Goal: Transaction & Acquisition: Purchase product/service

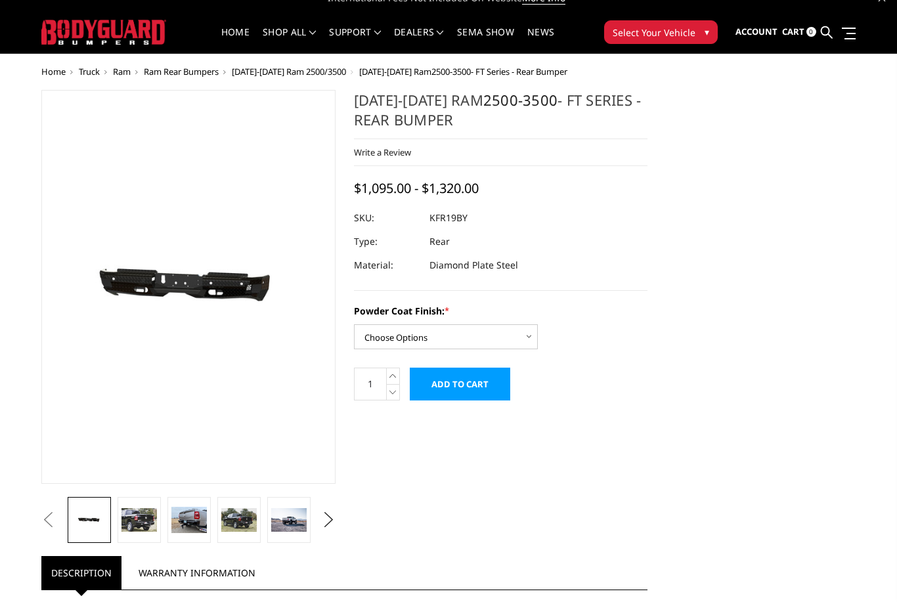
scroll to position [29, 0]
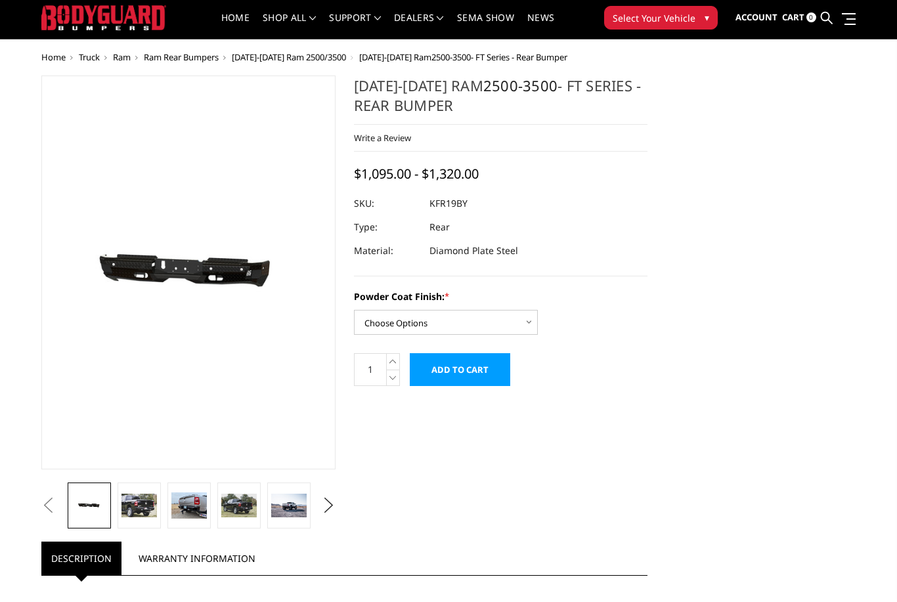
click at [157, 496] on img at bounding box center [138, 506] width 35 height 24
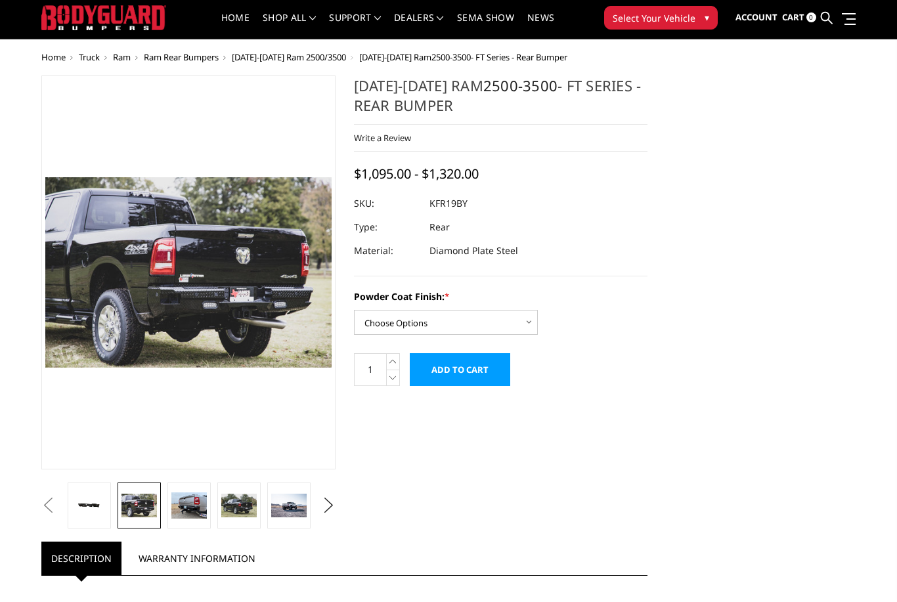
click at [198, 505] on img at bounding box center [188, 505] width 35 height 27
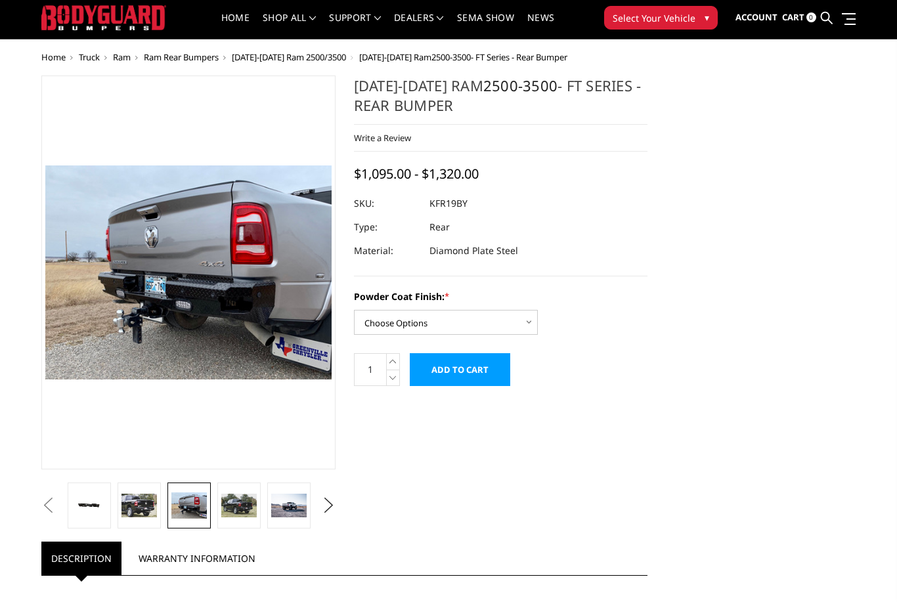
click at [242, 510] on img at bounding box center [238, 506] width 35 height 24
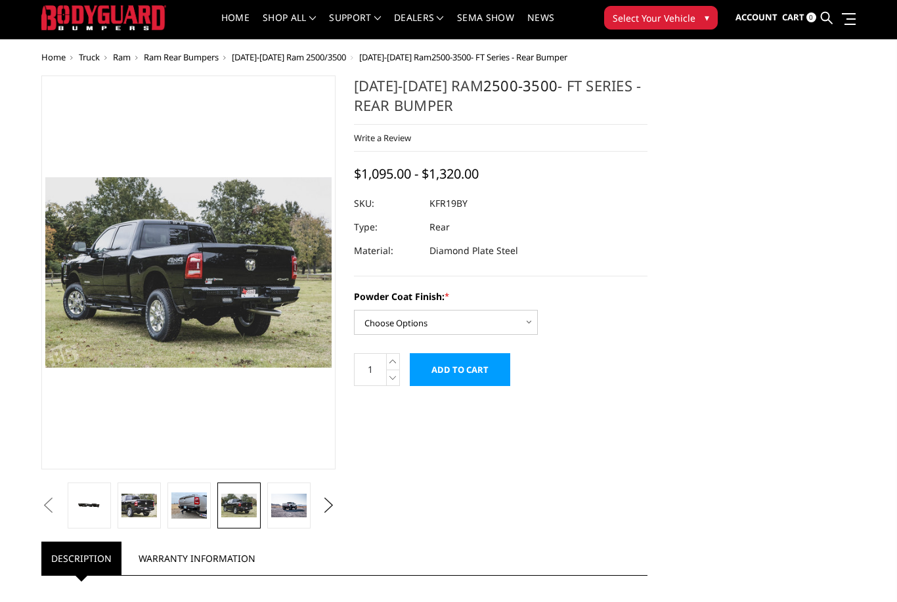
click at [291, 507] on img at bounding box center [288, 506] width 35 height 24
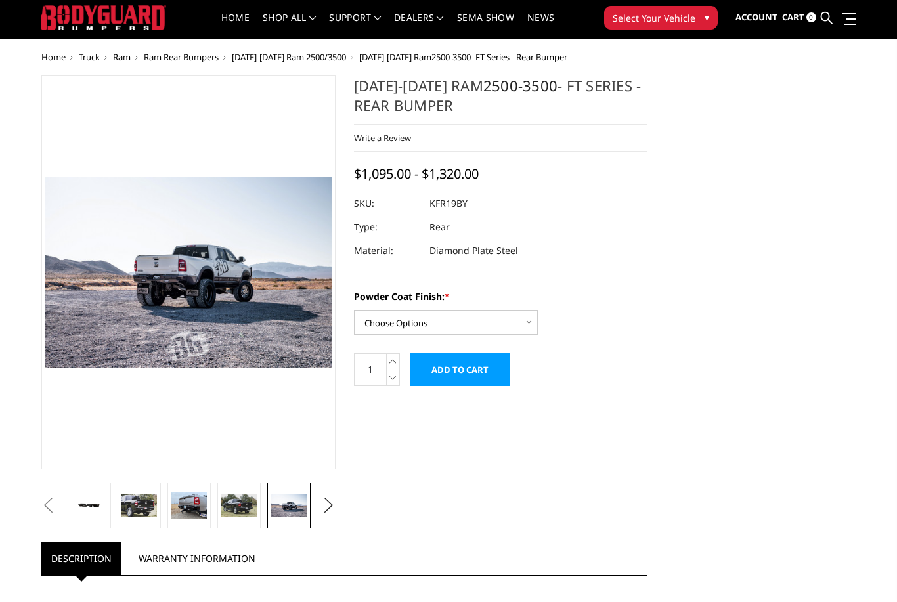
click at [331, 504] on button "Next" at bounding box center [328, 506] width 20 height 20
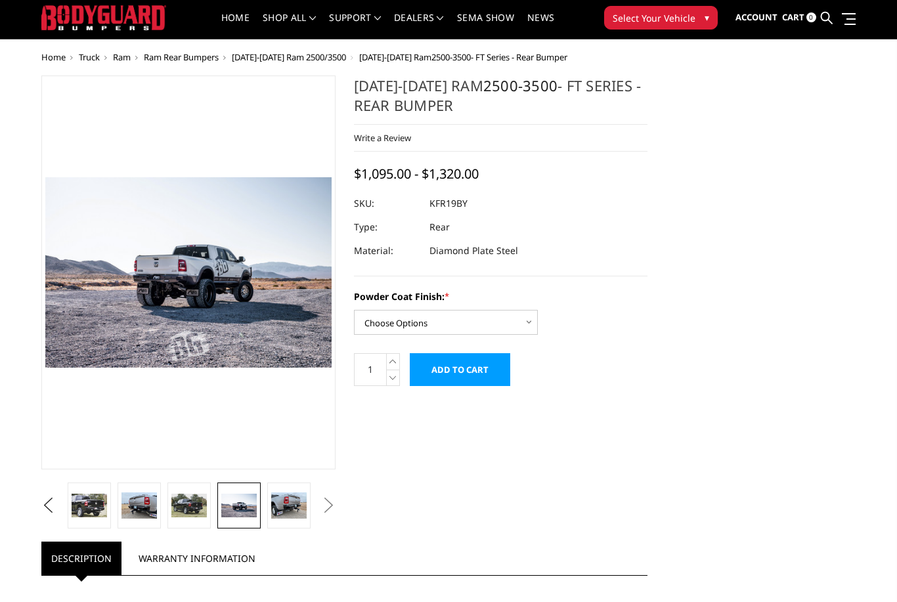
click at [336, 502] on button "Next" at bounding box center [328, 506] width 20 height 20
click at [288, 506] on img at bounding box center [288, 505] width 35 height 27
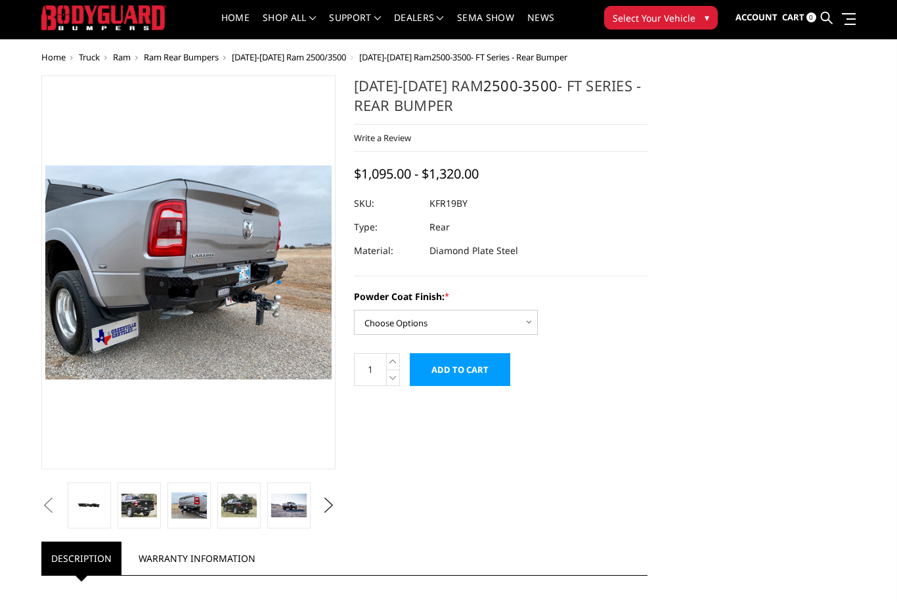
click at [151, 503] on img at bounding box center [138, 506] width 35 height 24
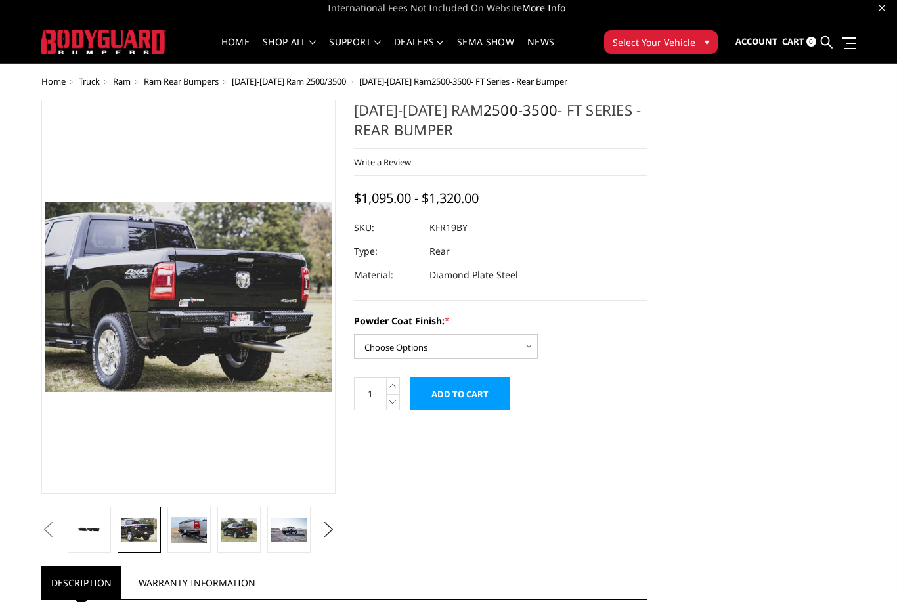
scroll to position [25, 0]
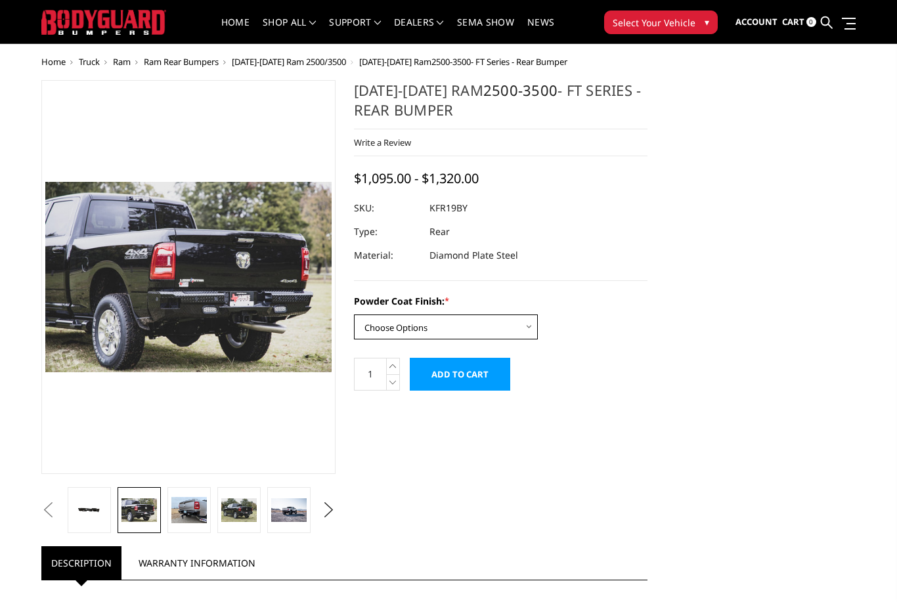
click at [487, 328] on select "Choose Options Bare Metal Gloss Black Powder Coat Textured Black Powder Coat" at bounding box center [446, 326] width 184 height 25
select select "3414"
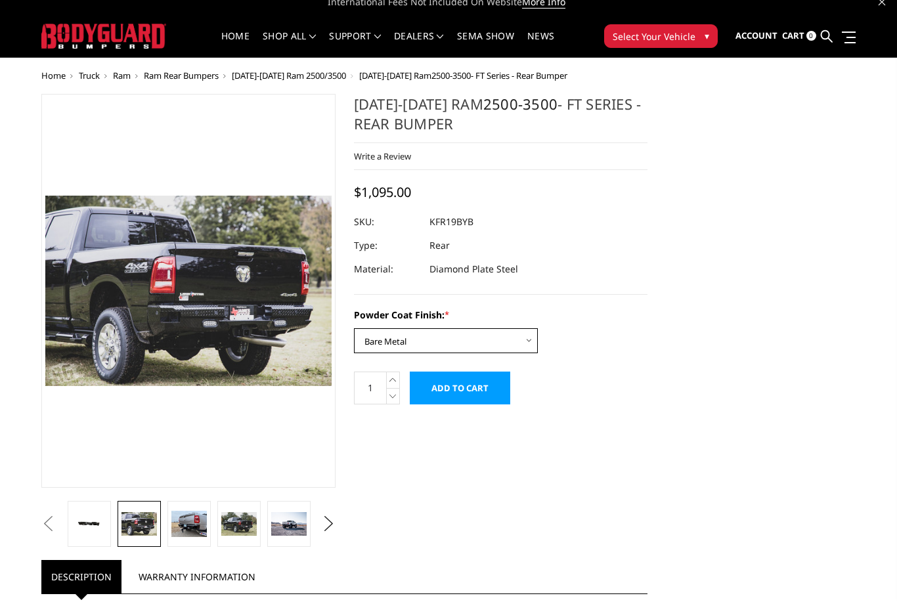
scroll to position [0, 0]
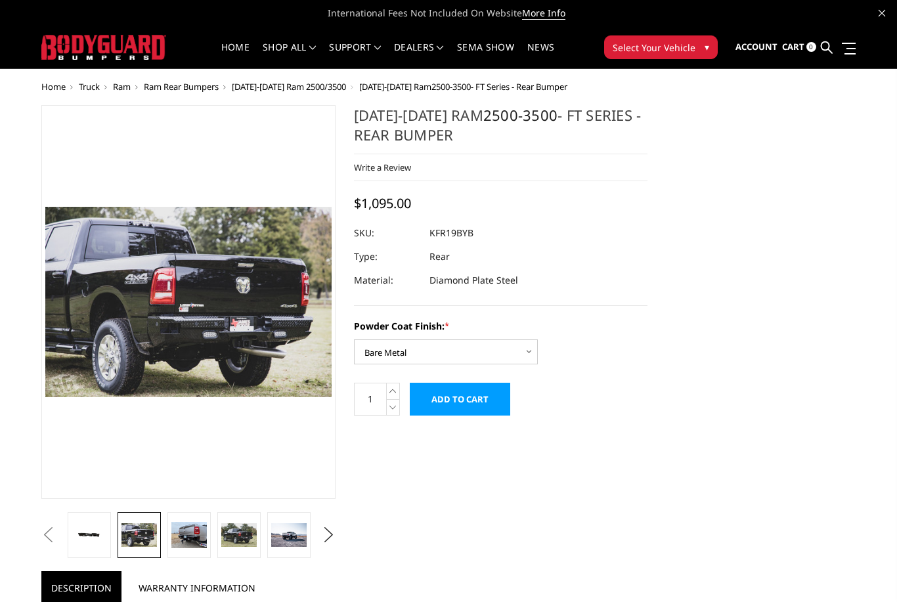
click at [442, 87] on link "2500-3500" at bounding box center [450, 87] width 39 height 12
click at [381, 87] on span "[DATE]-[DATE] Ram 2500-3500 - FT Series - Rear Bumper" at bounding box center [463, 87] width 208 height 12
click at [350, 91] on li "[DATE]-[DATE] Ram 2500-3500 - FT Series - Rear Bumper" at bounding box center [456, 87] width 221 height 10
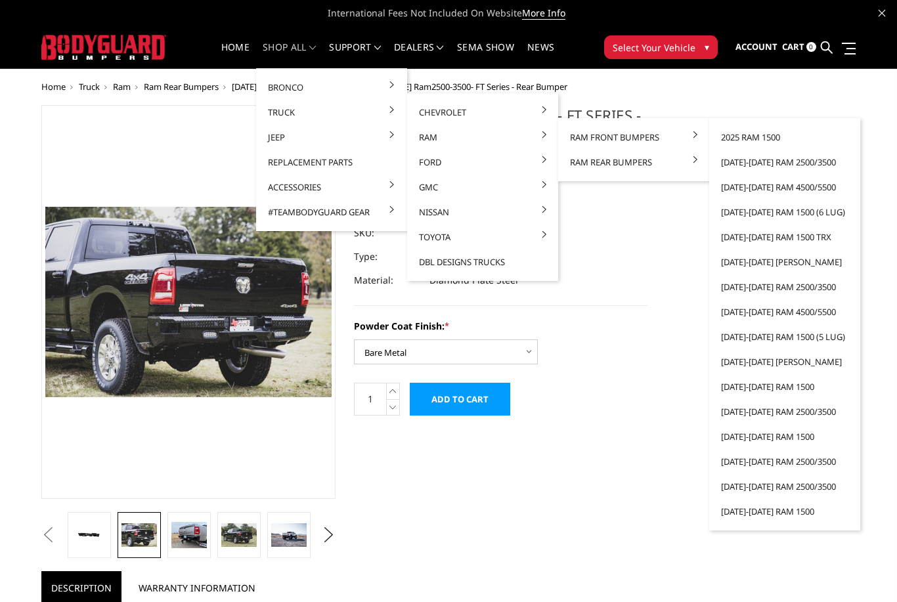
click at [828, 161] on link "[DATE]-[DATE] Ram 2500/3500" at bounding box center [784, 162] width 140 height 25
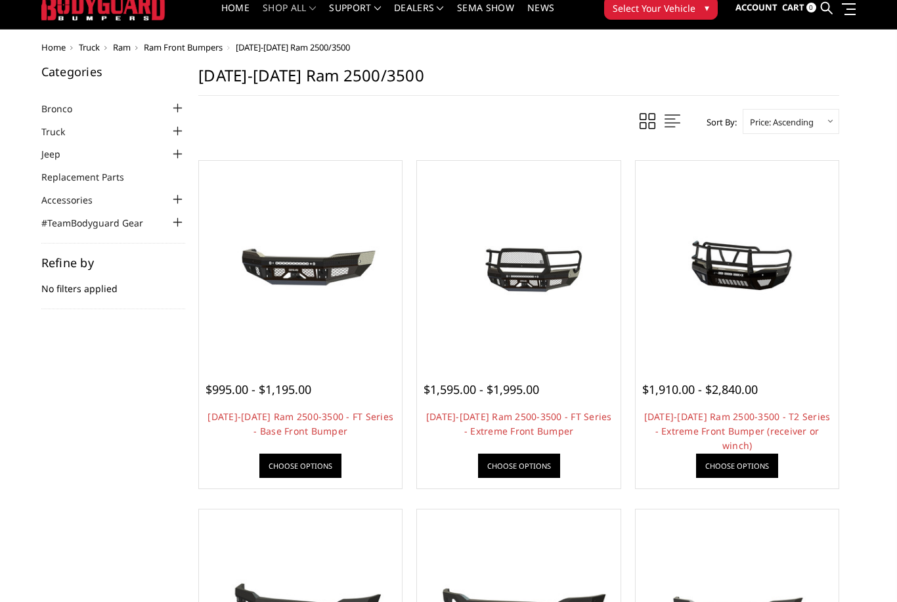
scroll to position [26, 0]
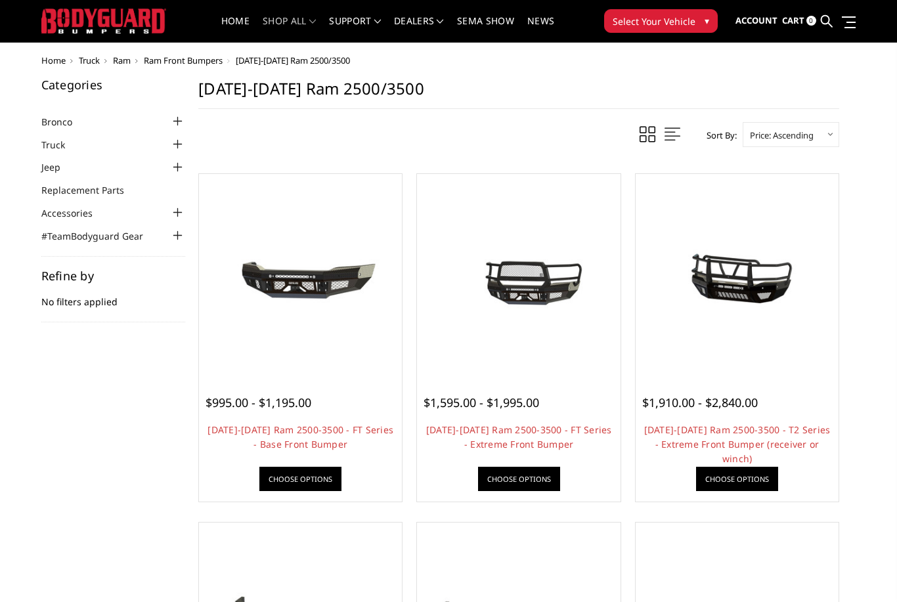
click at [776, 427] on link "2019-2025 Ram 2500-3500 - T2 Series - Extreme Front Bumper (receiver or winch)" at bounding box center [737, 443] width 186 height 41
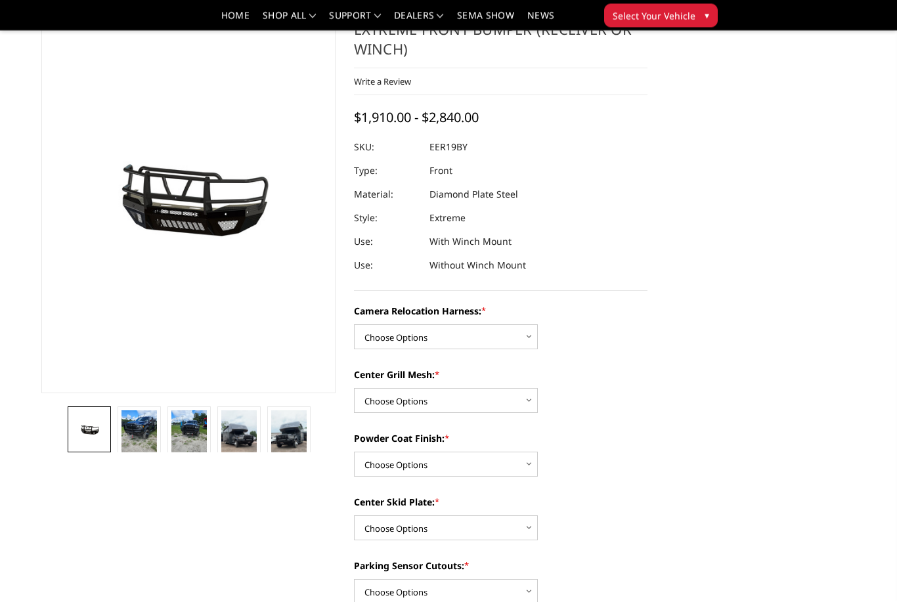
scroll to position [67, 0]
click at [525, 339] on select "Choose Options Without camera harness With camera harness" at bounding box center [446, 336] width 184 height 25
select select "3819"
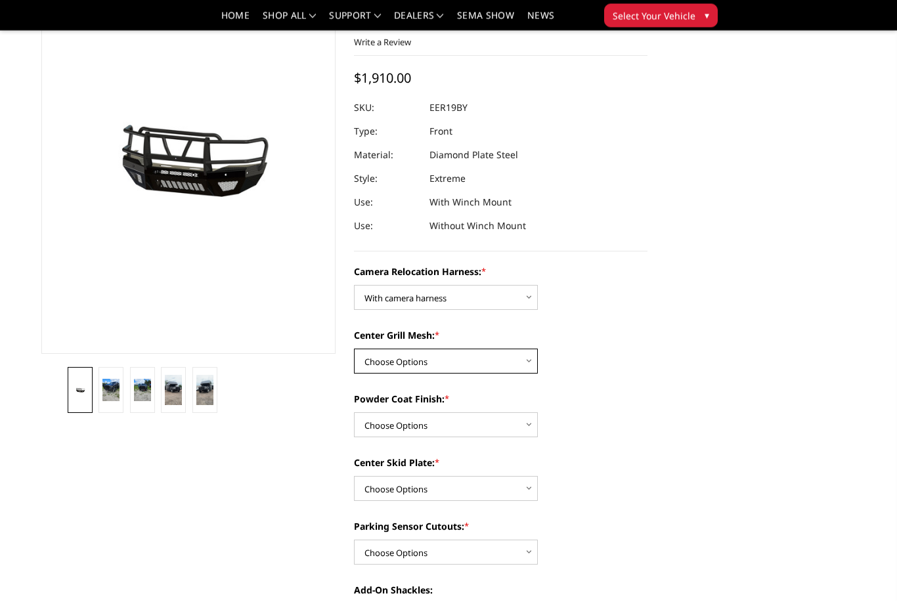
click at [515, 364] on select "Choose Options Without expanded metal With expanded metal" at bounding box center [446, 361] width 184 height 25
select select "3818"
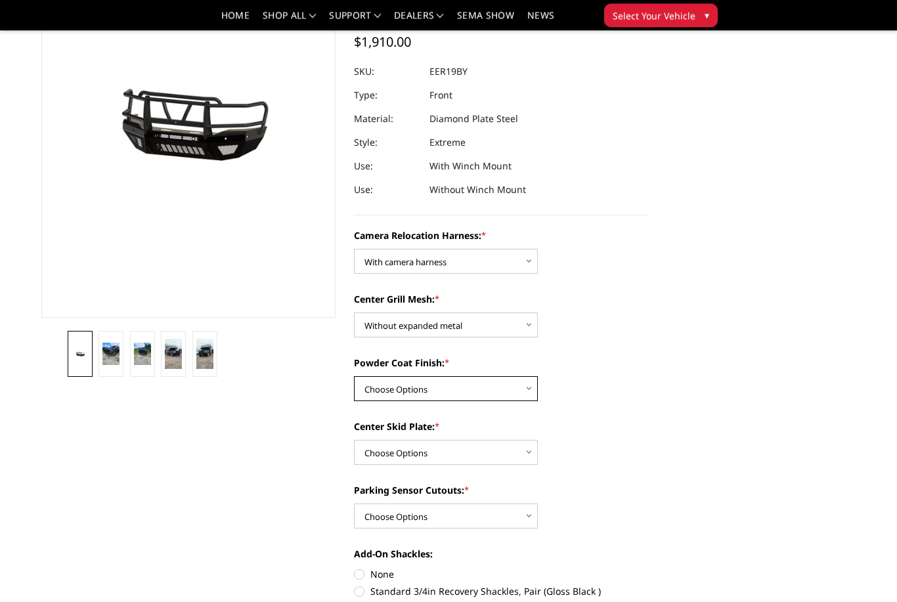
click at [493, 390] on select "Choose Options Textured Black Powder Coat Gloss Black Powder Coat Bare Metal" at bounding box center [446, 389] width 184 height 25
select select "3814"
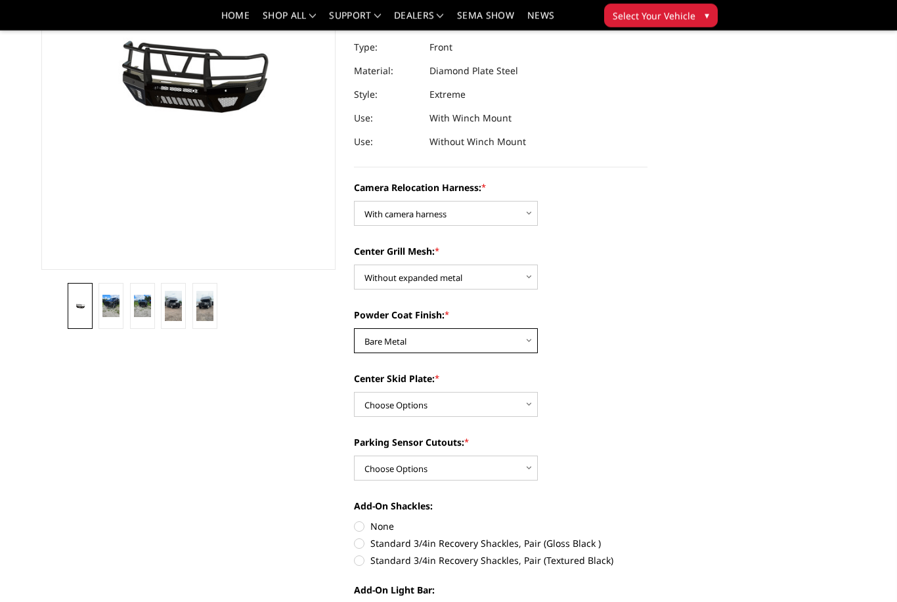
scroll to position [199, 0]
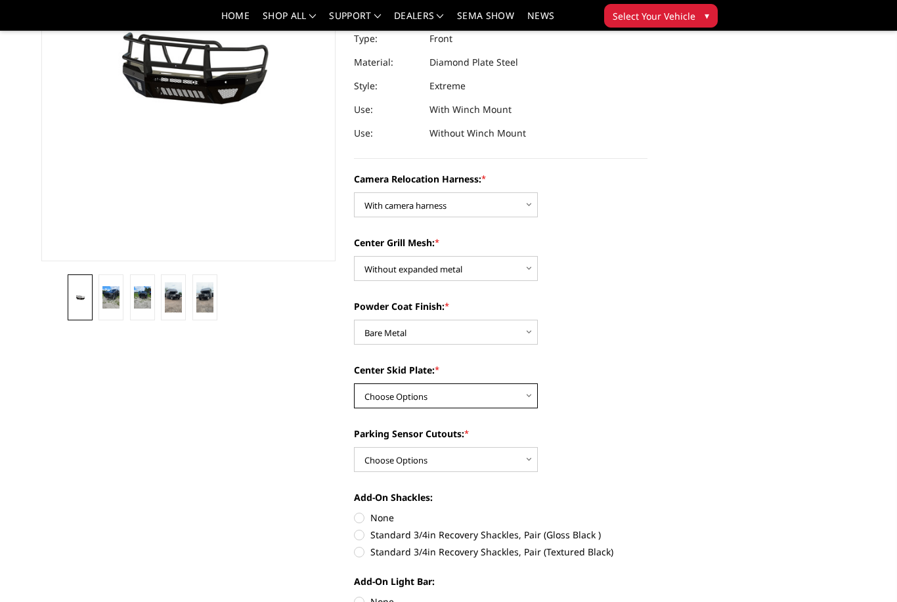
click at [489, 398] on select "Choose Options Winch Mount Skid Plate Standard Skid Plate (included) 2" Receive…" at bounding box center [446, 395] width 184 height 25
select select "3812"
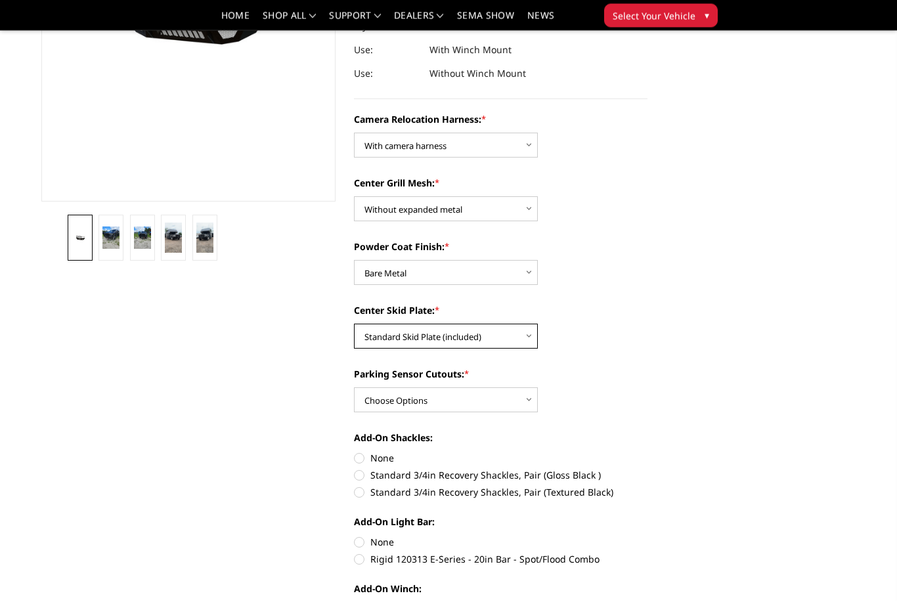
scroll to position [259, 0]
click at [500, 406] on select "Choose Options Yes - With Parking Sensor Cutouts" at bounding box center [446, 399] width 184 height 25
select select "3810"
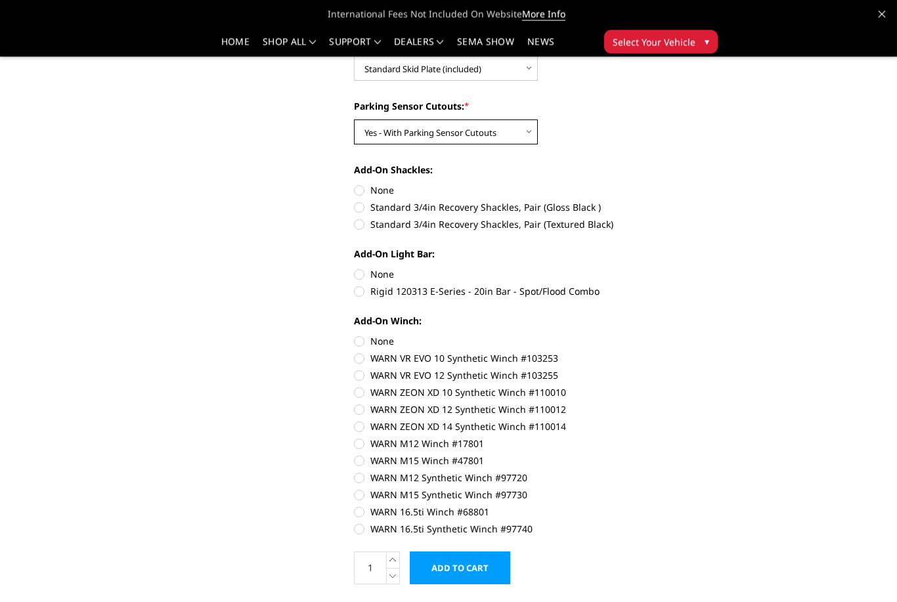
scroll to position [526, 0]
click at [366, 334] on label "None" at bounding box center [501, 341] width 294 height 14
click at [354, 334] on input "None" at bounding box center [354, 334] width 1 height 1
radio input "true"
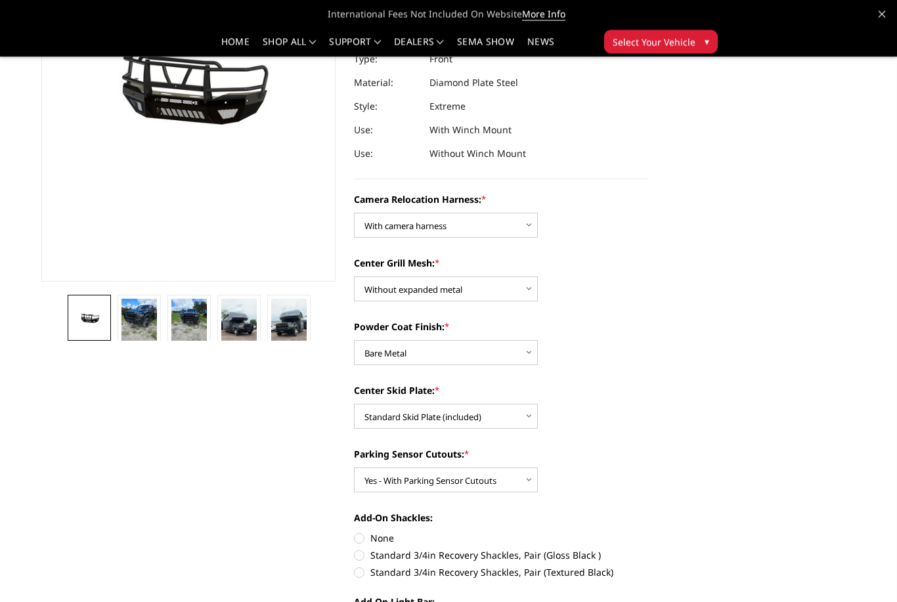
scroll to position [178, 0]
click at [134, 324] on img at bounding box center [138, 322] width 35 height 47
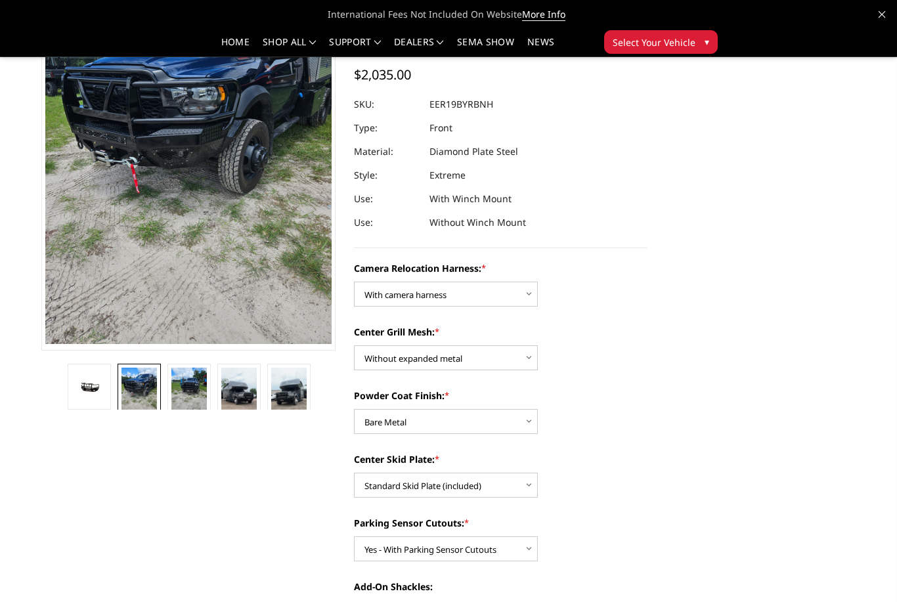
scroll to position [109, 0]
click at [198, 381] on img at bounding box center [188, 391] width 35 height 47
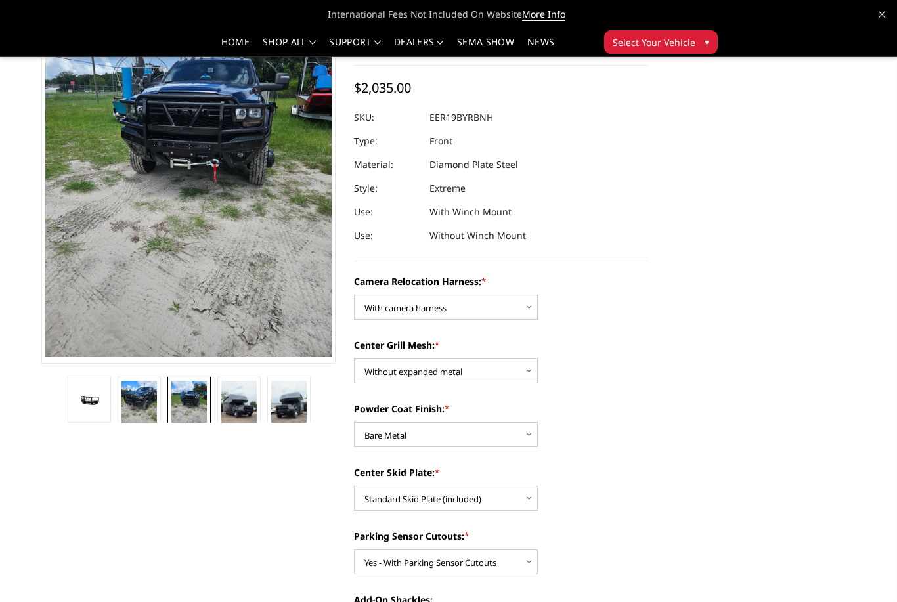
scroll to position [96, 0]
click at [244, 412] on img at bounding box center [238, 412] width 35 height 63
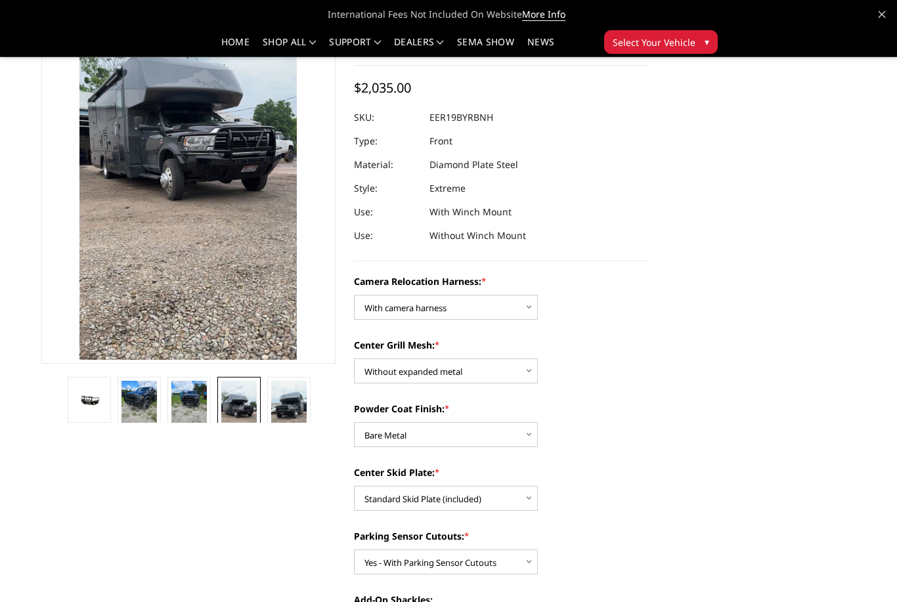
click at [297, 408] on img at bounding box center [288, 412] width 35 height 63
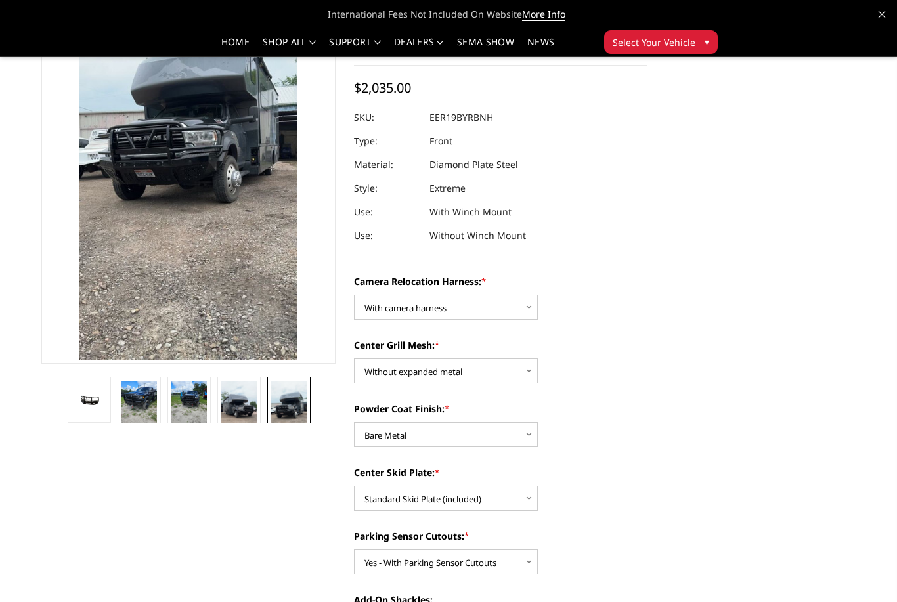
click at [238, 407] on img at bounding box center [238, 412] width 35 height 63
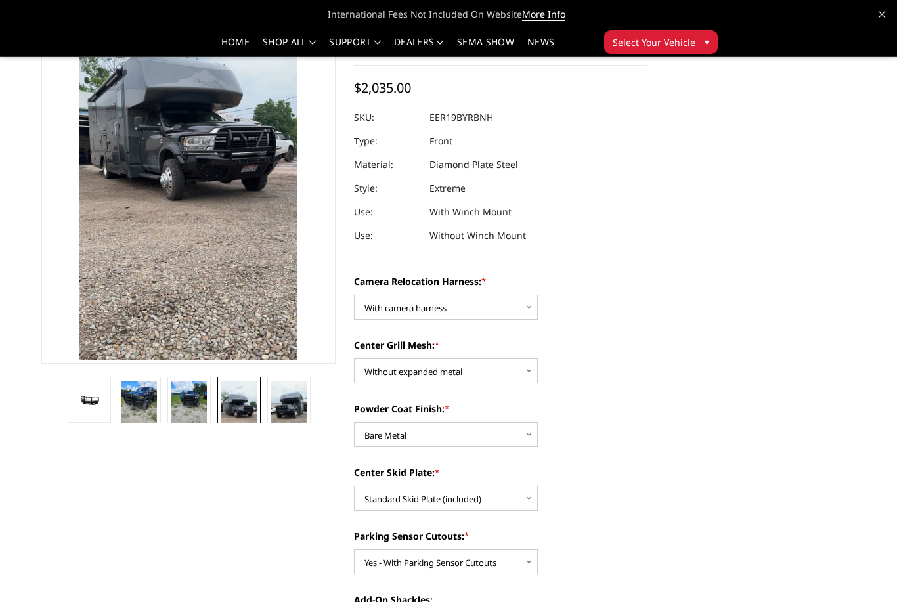
click at [196, 404] on img at bounding box center [188, 404] width 35 height 47
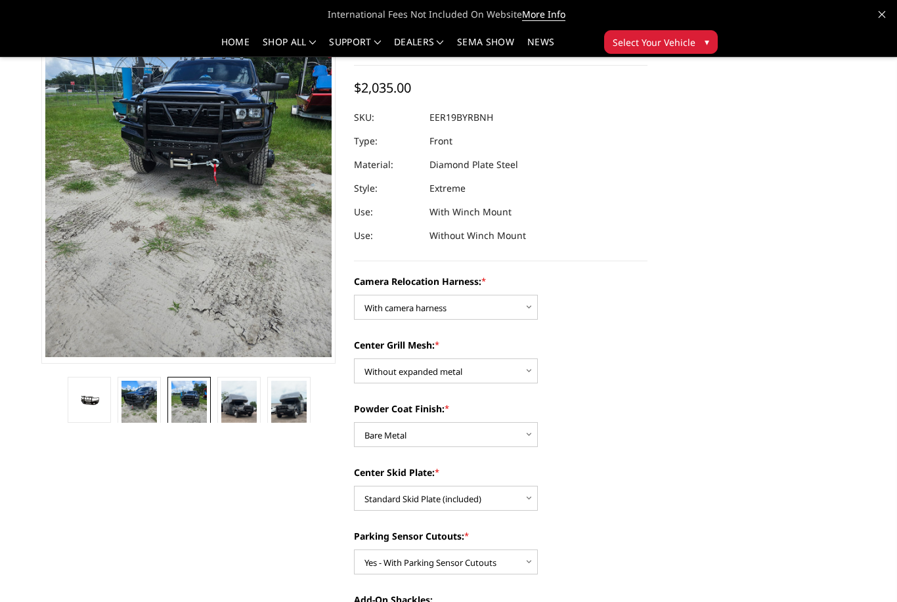
click at [147, 404] on img at bounding box center [138, 404] width 35 height 47
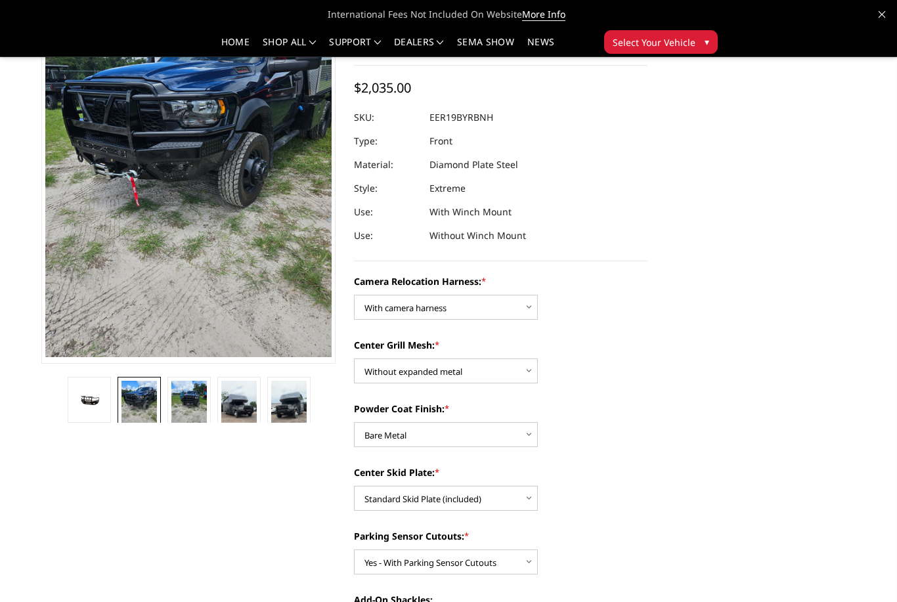
click at [98, 402] on img at bounding box center [89, 399] width 35 height 16
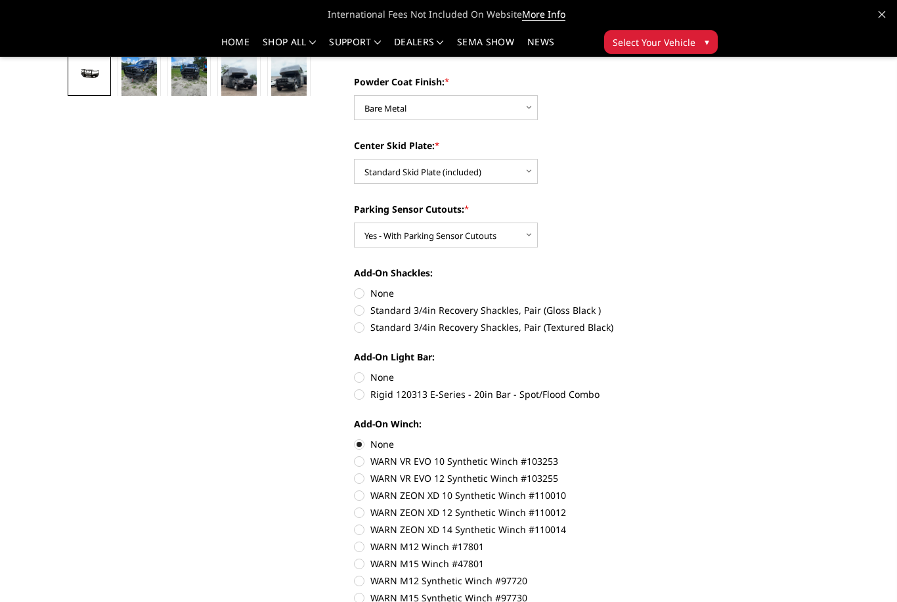
scroll to position [433, 0]
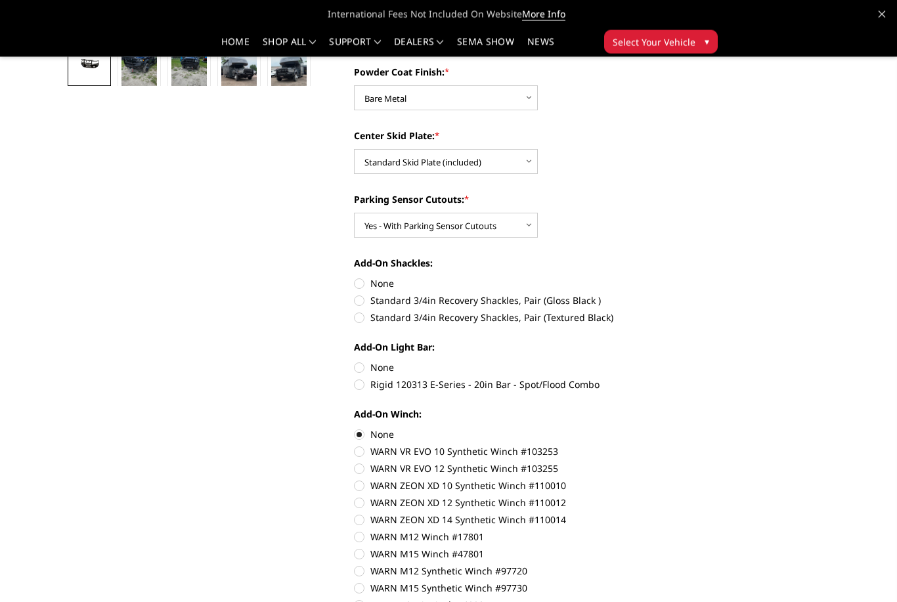
click at [366, 363] on label "None" at bounding box center [501, 368] width 294 height 14
click at [354, 362] on input "None" at bounding box center [354, 361] width 1 height 1
radio input "true"
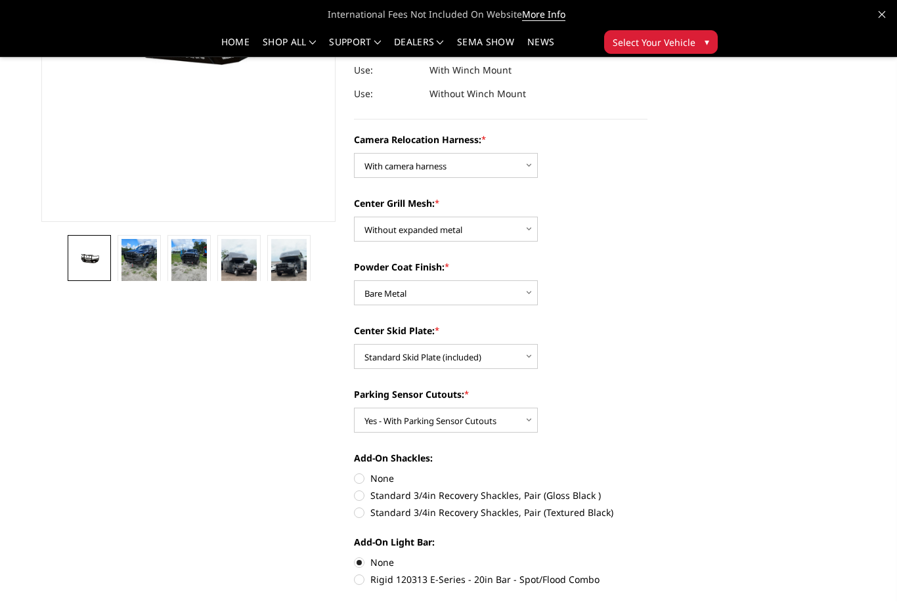
scroll to position [303, 0]
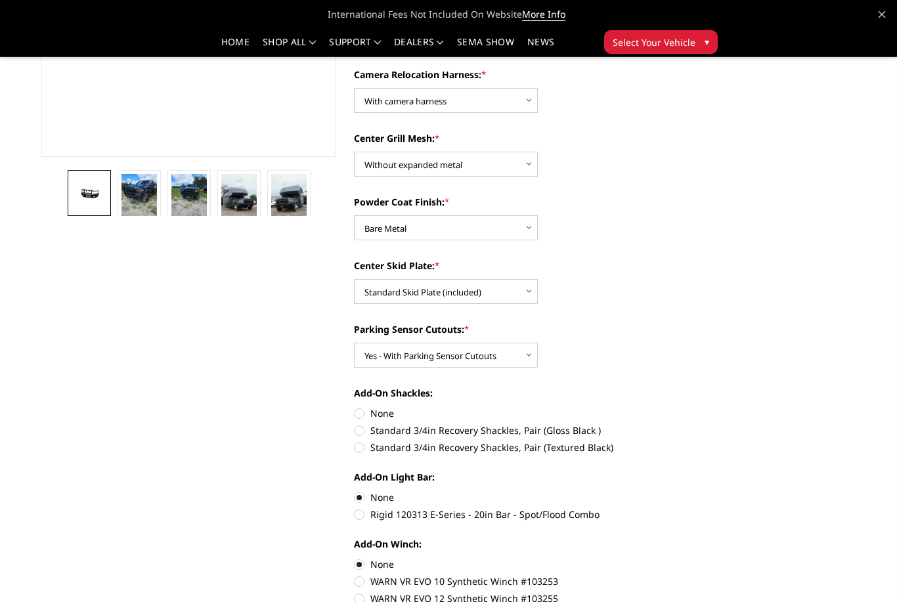
click at [366, 515] on label "Rigid 120313 E-Series - 20in Bar - Spot/Flood Combo" at bounding box center [501, 514] width 294 height 14
click at [647, 491] on input "Rigid 120313 E-Series - 20in Bar - Spot/Flood Combo" at bounding box center [647, 490] width 1 height 1
radio input "true"
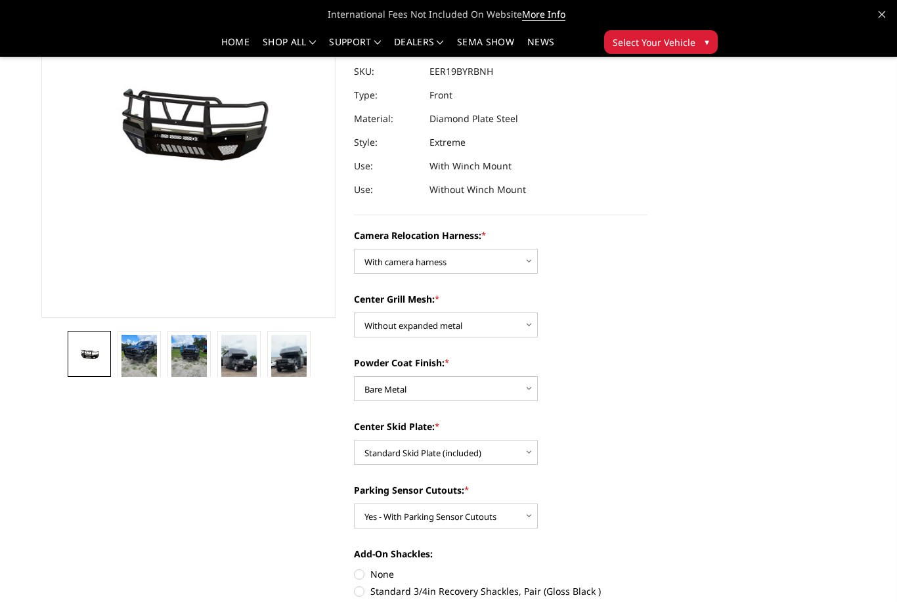
scroll to position [142, 0]
click at [188, 358] on img at bounding box center [188, 358] width 35 height 47
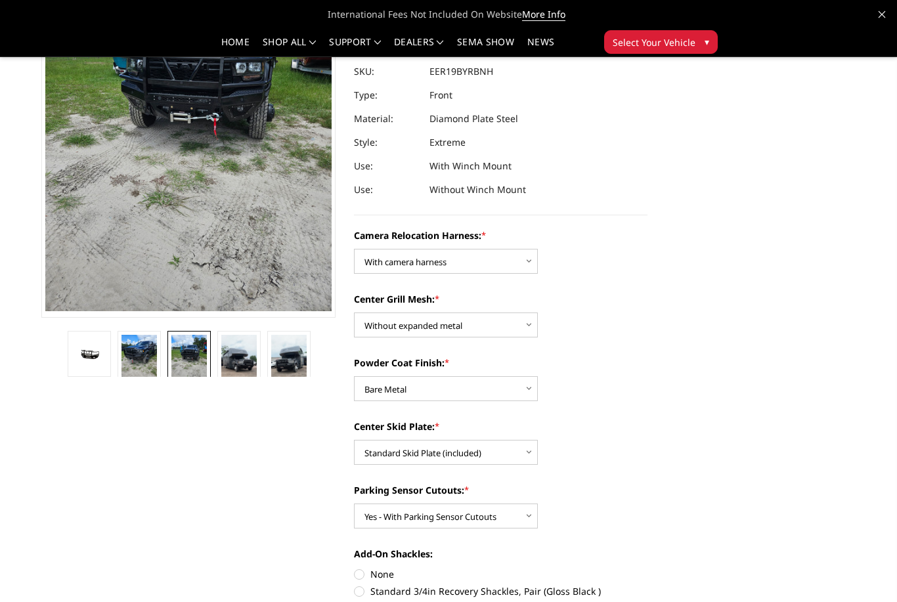
click at [236, 371] on img at bounding box center [238, 366] width 35 height 63
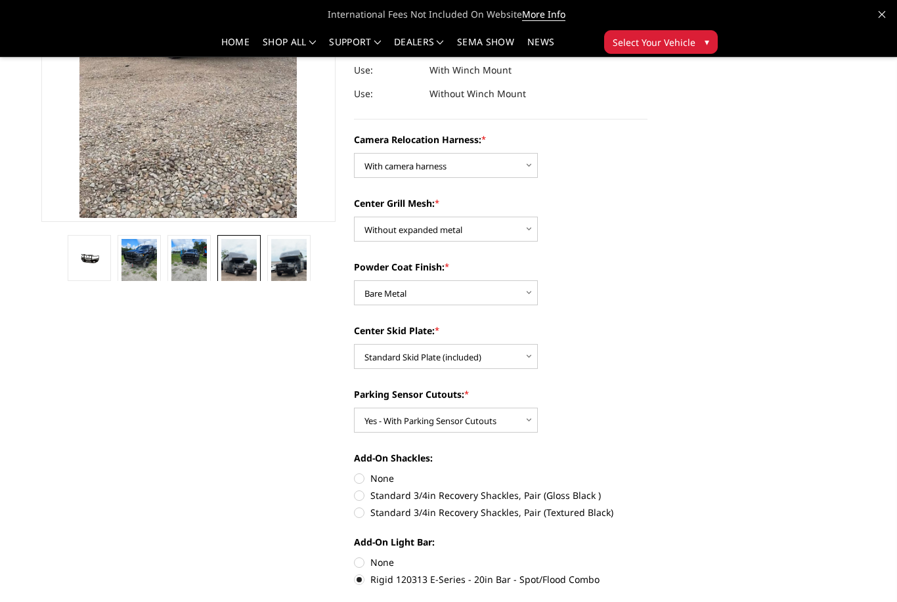
scroll to position [239, 0]
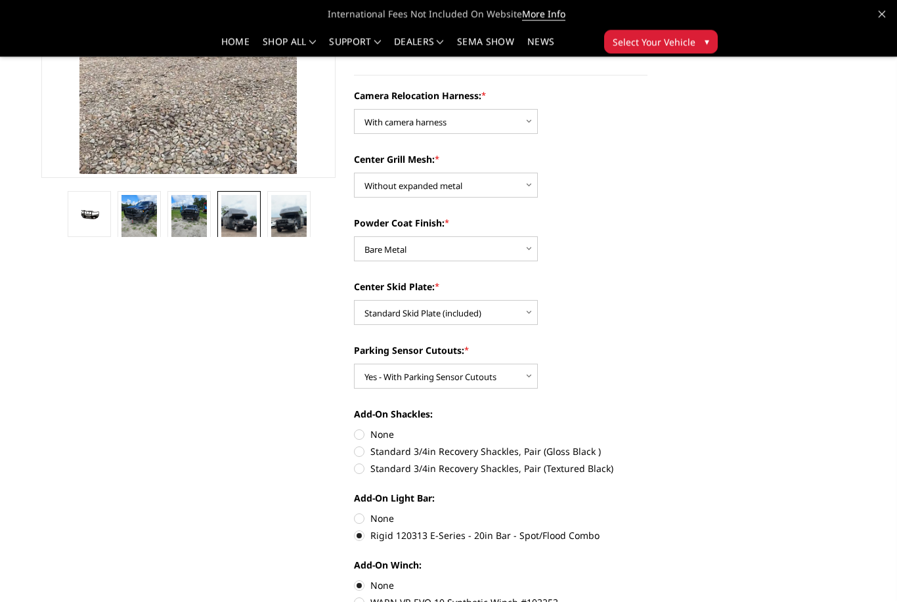
click at [360, 521] on label "None" at bounding box center [501, 519] width 294 height 14
click at [354, 513] on input "None" at bounding box center [354, 512] width 1 height 1
radio input "true"
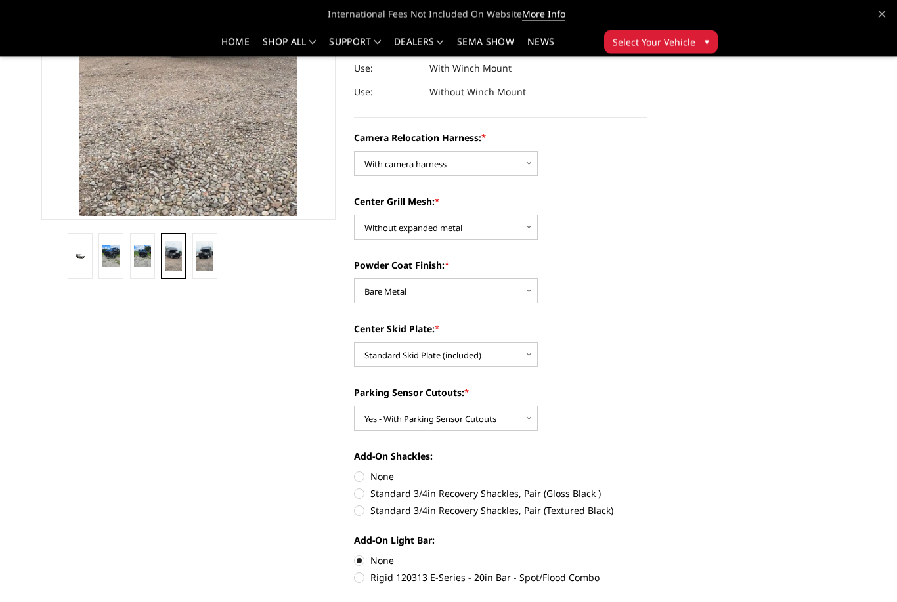
scroll to position [240, 0]
click at [366, 477] on label "None" at bounding box center [501, 476] width 294 height 14
click at [354, 470] on input "None" at bounding box center [354, 469] width 1 height 1
radio input "true"
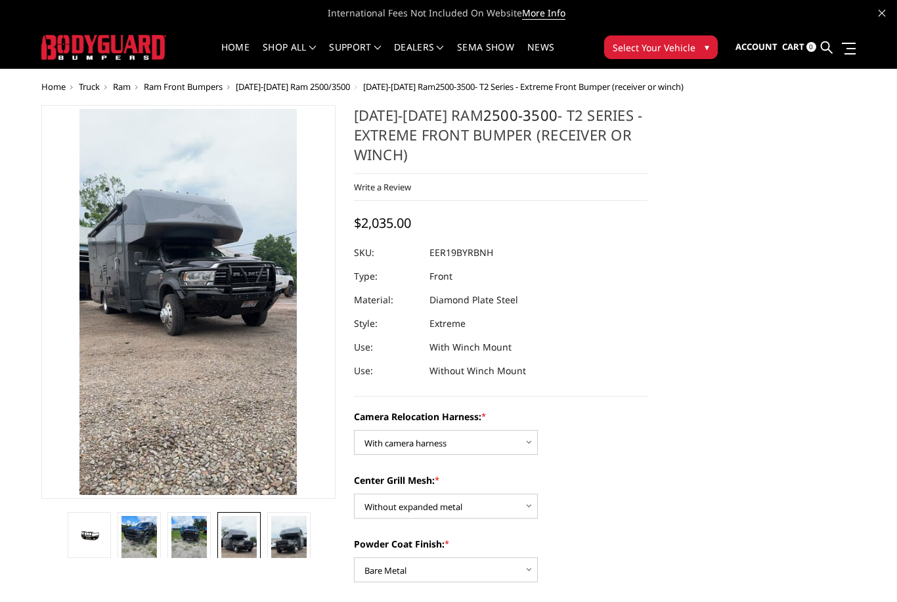
scroll to position [25, 0]
